Goal: Information Seeking & Learning: Learn about a topic

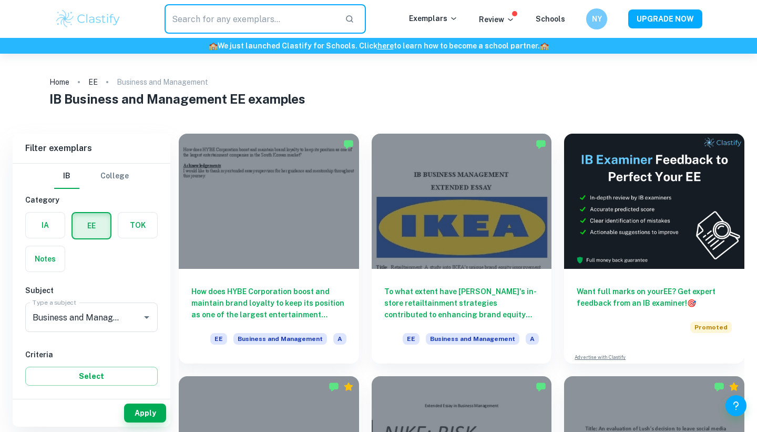
click at [321, 17] on input "text" at bounding box center [251, 18] width 172 height 29
type input "radical"
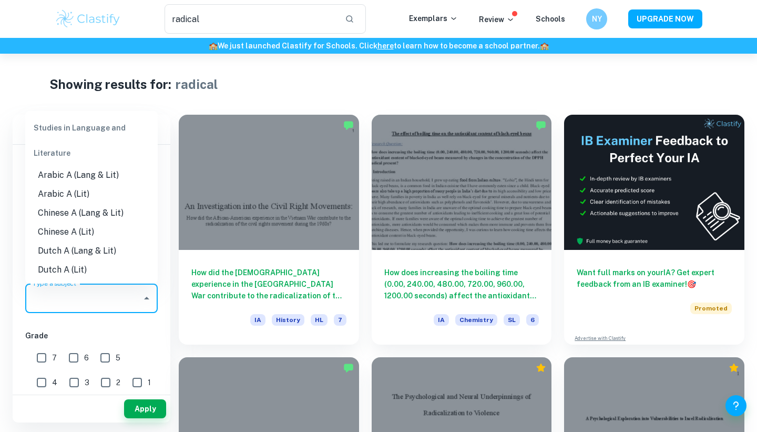
click at [108, 306] on input "Type a subject" at bounding box center [83, 298] width 107 height 20
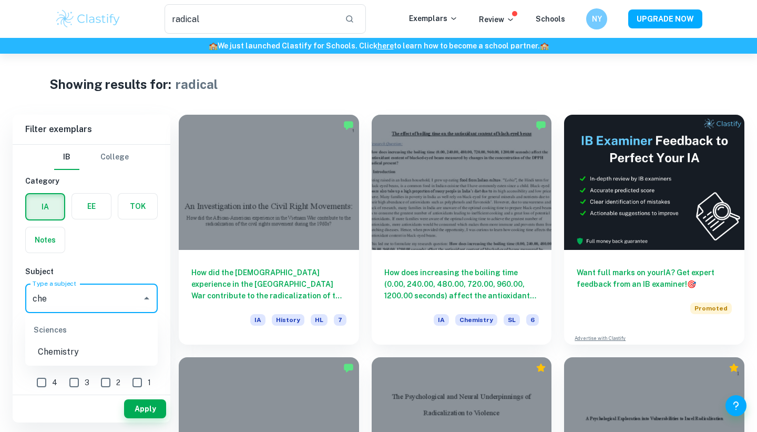
click at [70, 347] on li "Chemistry" at bounding box center [91, 351] width 133 height 19
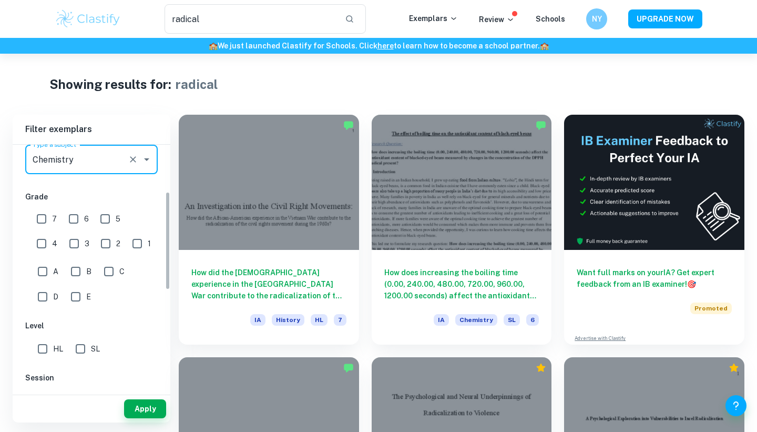
scroll to position [166, 0]
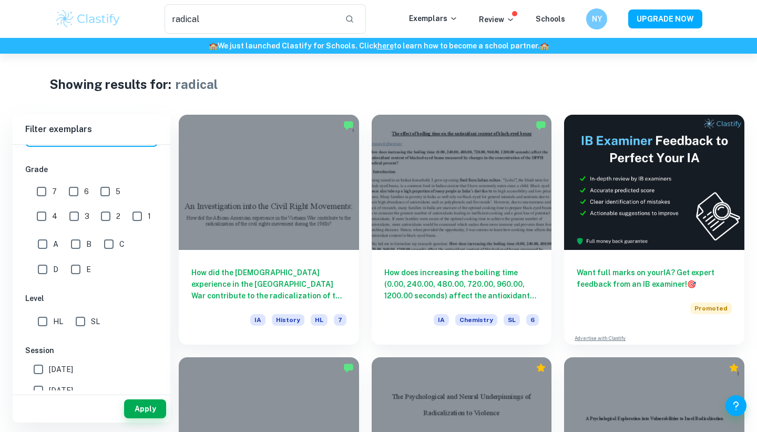
type input "Chemistry"
click at [50, 324] on input "HL" at bounding box center [42, 321] width 21 height 21
checkbox input "true"
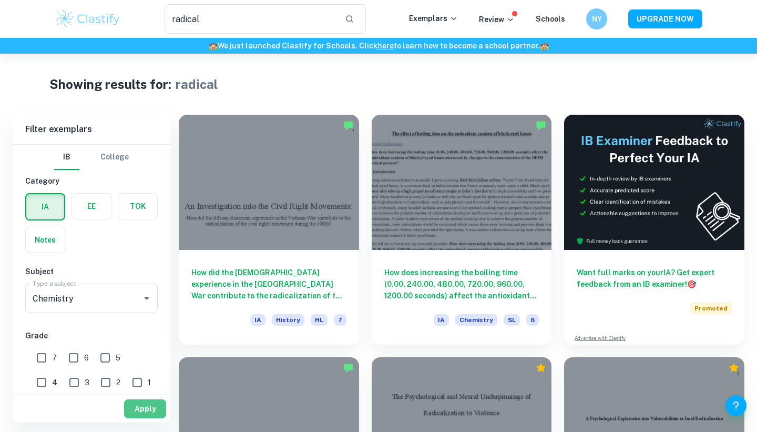
click at [144, 407] on button "Apply" at bounding box center [145, 408] width 42 height 19
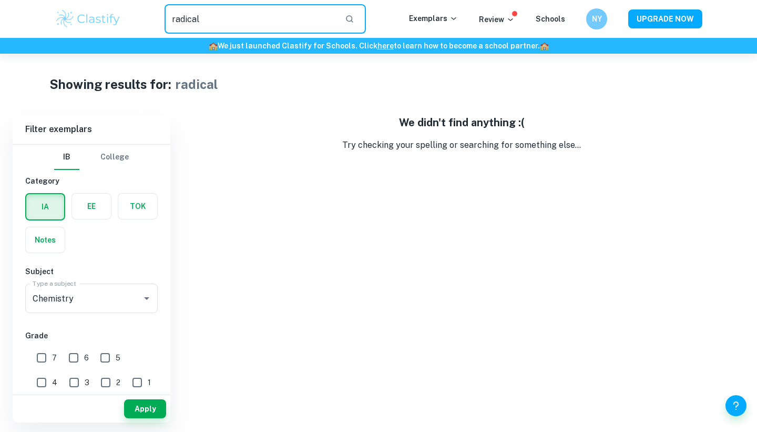
drag, startPoint x: 223, startPoint y: 17, endPoint x: 153, endPoint y: 15, distance: 70.0
click at [153, 15] on div "radical ​" at bounding box center [265, 18] width 288 height 29
type input "radicals"
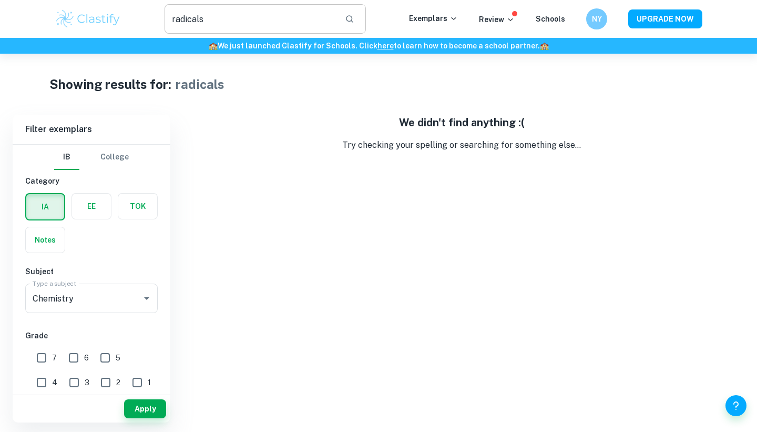
click at [198, 23] on input "radicals" at bounding box center [251, 18] width 172 height 29
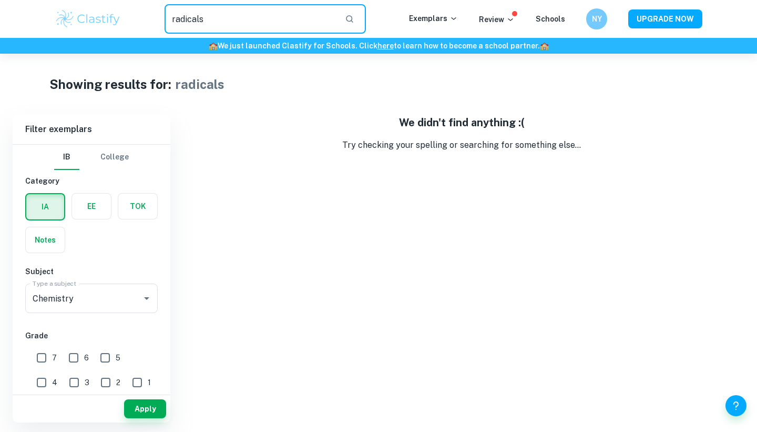
click at [198, 23] on input "radicals" at bounding box center [251, 18] width 172 height 29
